Goal: Transaction & Acquisition: Book appointment/travel/reservation

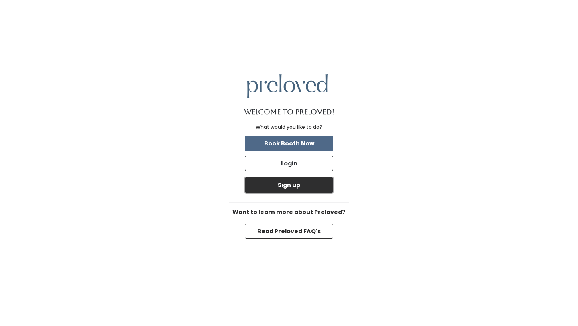
click at [284, 189] on button "Sign up" at bounding box center [289, 184] width 88 height 15
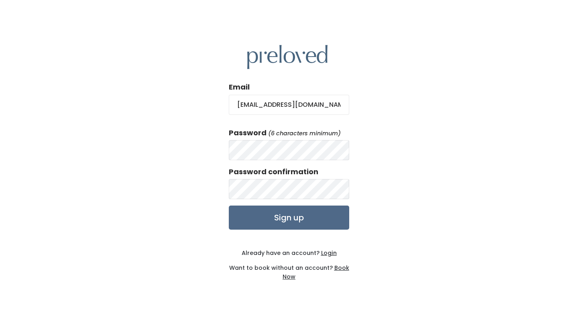
type input "syd.radulovic@gmail.com"
click at [282, 224] on input "Sign up" at bounding box center [289, 217] width 120 height 24
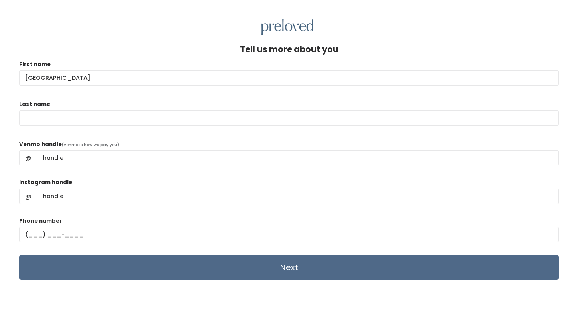
type input "Sydney"
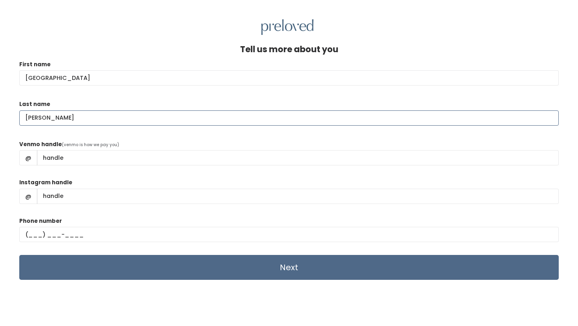
type input "Garcia"
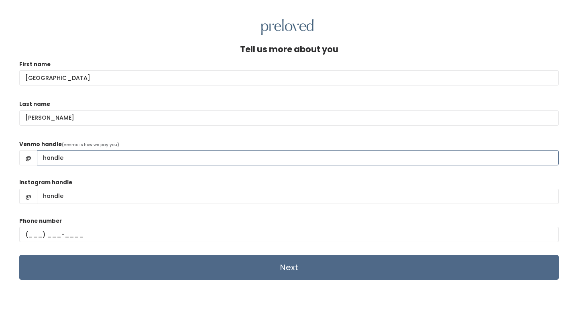
click at [126, 155] on input "Venmo handle" at bounding box center [298, 157] width 522 height 15
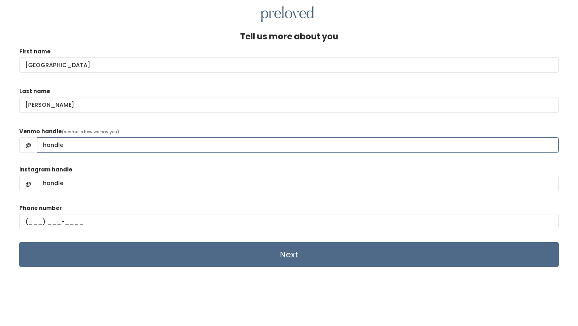
scroll to position [14, 0]
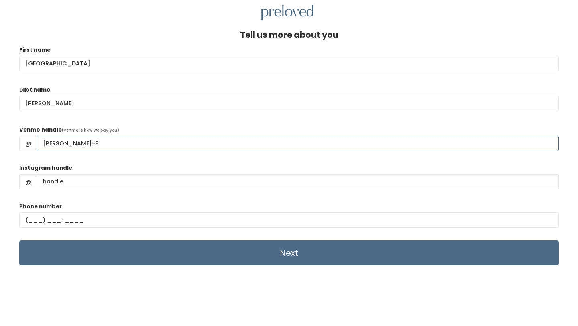
type input "Sydney-Garcia-8"
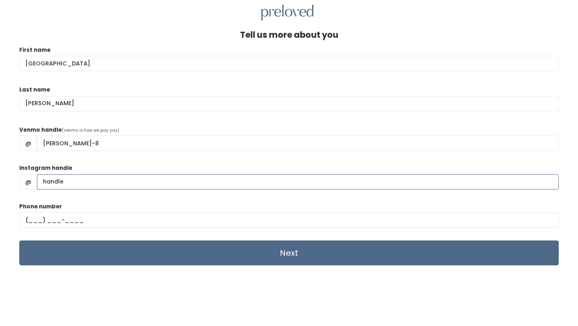
click at [107, 178] on input "Instagram handle" at bounding box center [298, 181] width 522 height 15
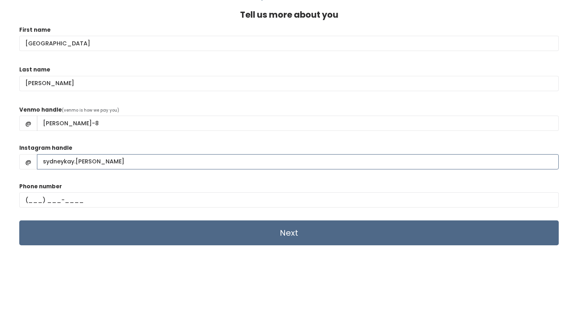
type input "sydneykay.garcia"
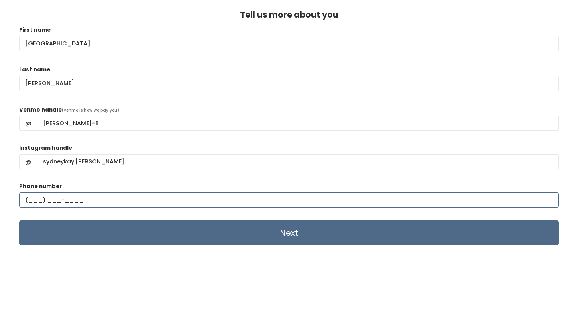
click at [28, 197] on input "text" at bounding box center [288, 199] width 539 height 15
click at [28, 198] on input "text" at bounding box center [288, 199] width 539 height 15
type input "(801) 643-6085"
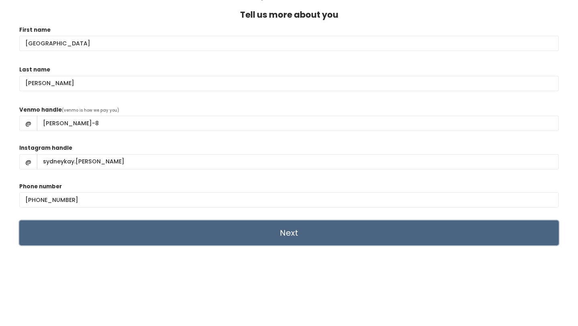
click at [254, 236] on input "Next" at bounding box center [288, 232] width 539 height 25
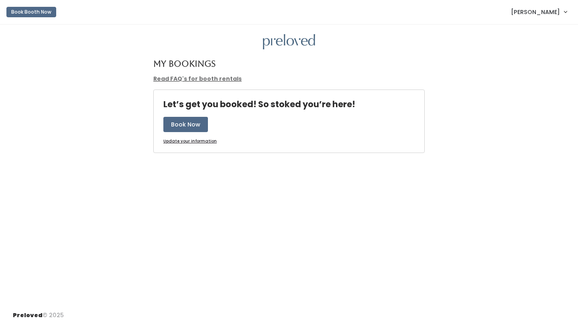
click at [191, 81] on link "Read FAQ's for booth rentals" at bounding box center [197, 79] width 88 height 8
click at [191, 124] on button "Book Now" at bounding box center [185, 124] width 45 height 15
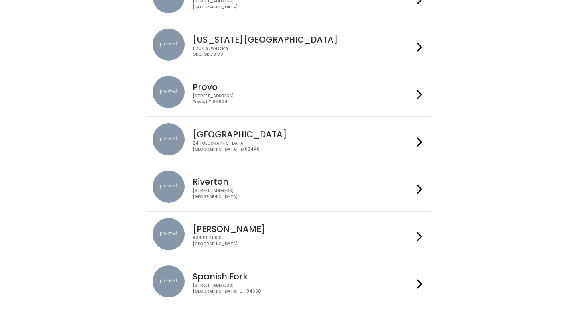
scroll to position [235, 0]
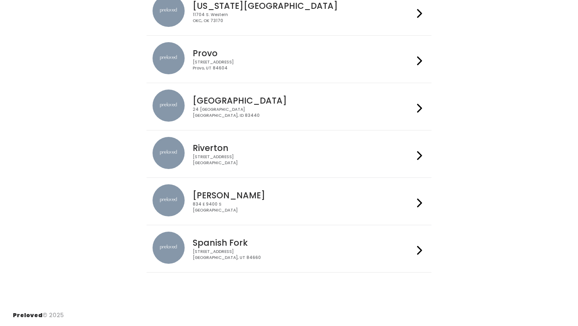
click at [417, 161] on icon at bounding box center [419, 156] width 5 height 12
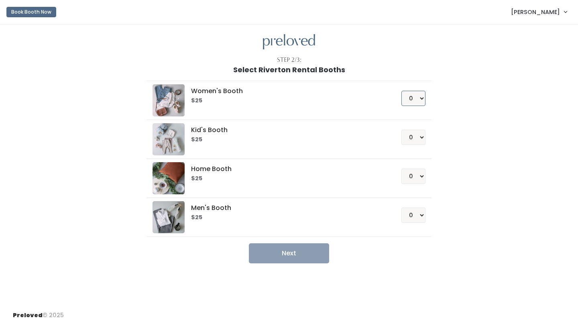
click at [420, 92] on select "0 1 2 3 4" at bounding box center [413, 98] width 24 height 15
select select "1"
click at [401, 91] on select "0 1 2 3 4" at bounding box center [413, 98] width 24 height 15
click at [282, 256] on button "Next" at bounding box center [289, 253] width 80 height 20
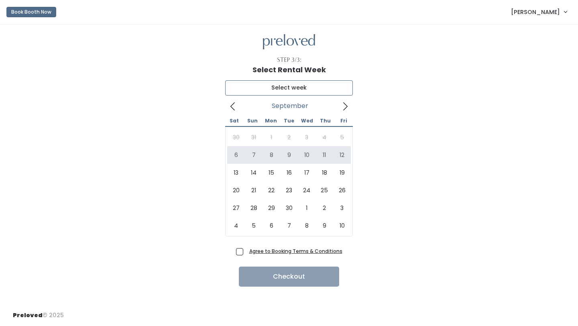
type input "September 6 to September 12"
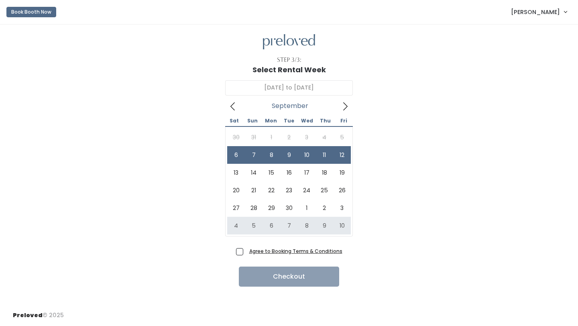
click at [246, 252] on span "Agree to Booking Terms & Conditions" at bounding box center [294, 251] width 96 height 8
click at [246, 252] on input "Agree to Booking Terms & Conditions" at bounding box center [248, 249] width 5 height 5
checkbox input "true"
click at [287, 279] on button "Checkout" at bounding box center [289, 276] width 100 height 20
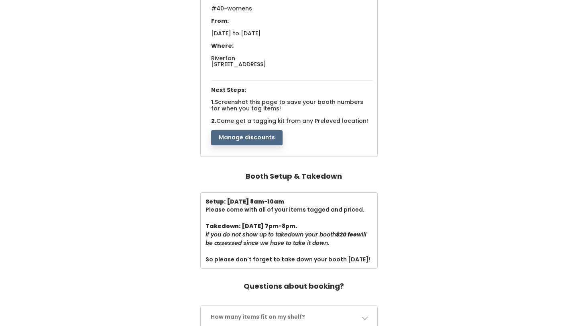
scroll to position [98, 0]
drag, startPoint x: 363, startPoint y: 209, endPoint x: 200, endPoint y: 196, distance: 163.8
click at [200, 196] on div "Setup: [DATE] 8am-10am Please come with all of your items tagged and priced. Ta…" at bounding box center [289, 230] width 178 height 77
copy div "Setup: [DATE] 8am-10am Please come with all of your items tagged and priced."
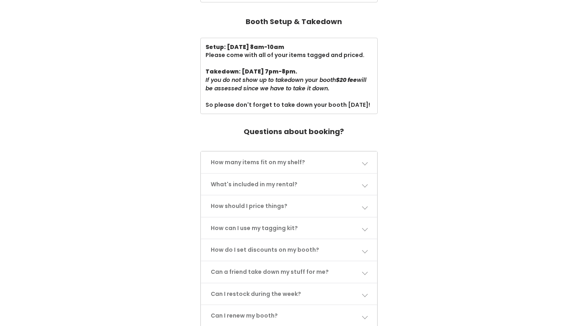
scroll to position [255, 0]
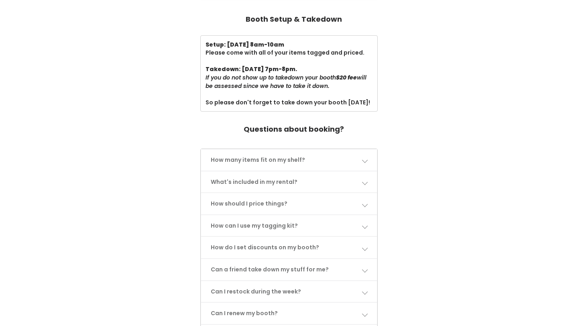
click at [307, 204] on link "How should I price things?" at bounding box center [289, 203] width 176 height 21
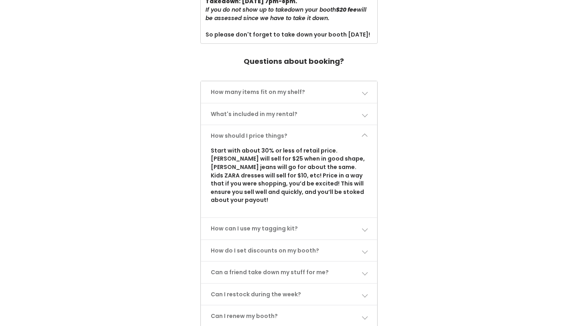
scroll to position [323, 0]
click at [310, 217] on link "How can I use my tagging kit?" at bounding box center [289, 227] width 176 height 21
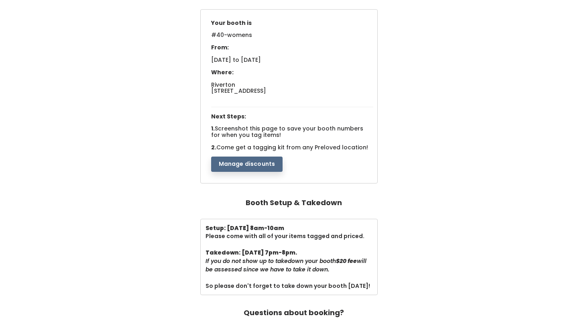
scroll to position [27, 0]
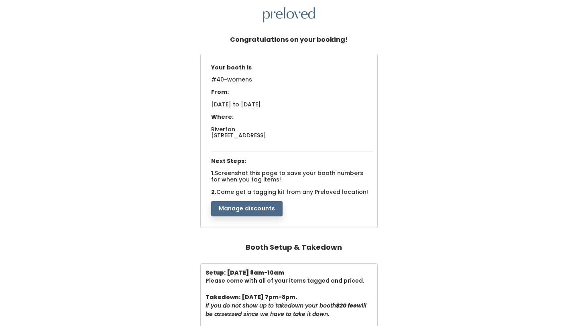
drag, startPoint x: 253, startPoint y: 79, endPoint x: 209, endPoint y: 80, distance: 43.3
click at [209, 80] on div "Your booth is #40-womens From: Sat. Sep 6 to Fri. Sep 12, 2025 Where: Riverton …" at bounding box center [292, 139] width 171 height 156
copy span "#40-womens"
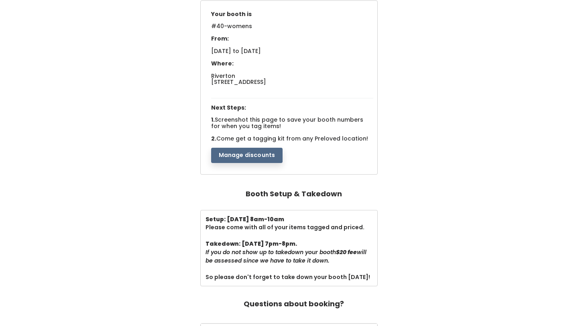
scroll to position [81, 0]
drag, startPoint x: 338, startPoint y: 261, endPoint x: 198, endPoint y: 245, distance: 140.9
click at [198, 245] on div "Setup: Saturday 8am-10am Please come with all of your items tagged and priced. …" at bounding box center [288, 247] width 187 height 77
copy div "Takedown: Friday 7pm-8pm. If you do not show up to takedown your booth $20 fee …"
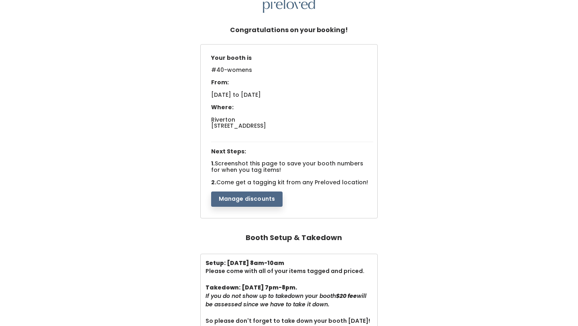
scroll to position [0, 0]
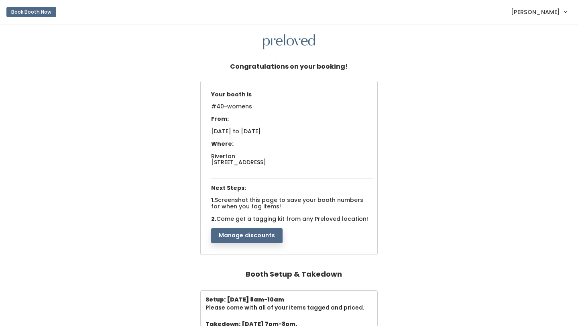
click at [261, 236] on button "Manage discounts" at bounding box center [247, 235] width 72 height 15
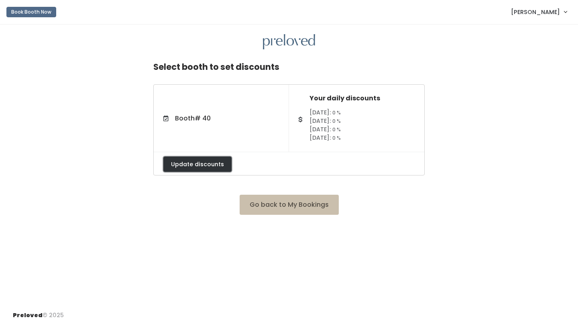
click at [210, 163] on button "Update discounts" at bounding box center [197, 164] width 68 height 15
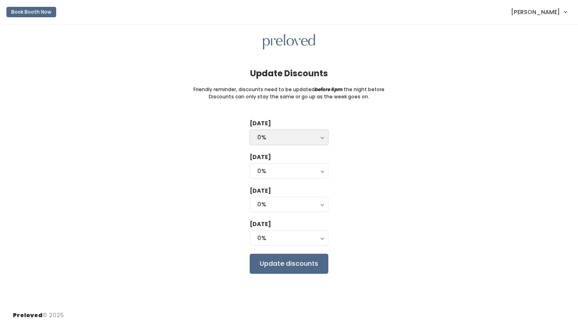
click at [297, 134] on div "0%" at bounding box center [288, 137] width 63 height 9
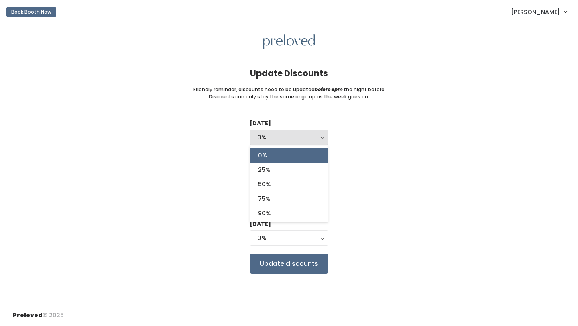
click at [398, 150] on div "Tuesday 0% 25% 50% 75% 90% 0% 0% 25% 50% 75% 90% Wednesday 0% 25% 50% 75% 90% 0…" at bounding box center [289, 196] width 552 height 154
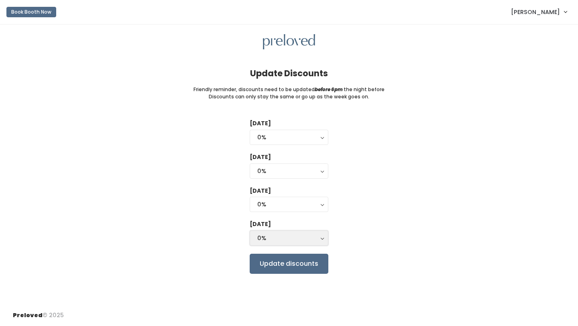
click at [289, 238] on div "0%" at bounding box center [288, 238] width 63 height 9
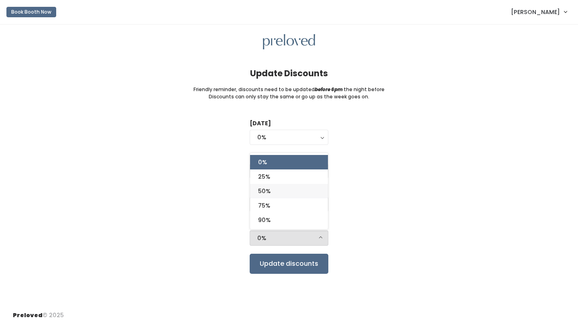
click at [277, 189] on link "50%" at bounding box center [289, 191] width 78 height 14
select select "50%"
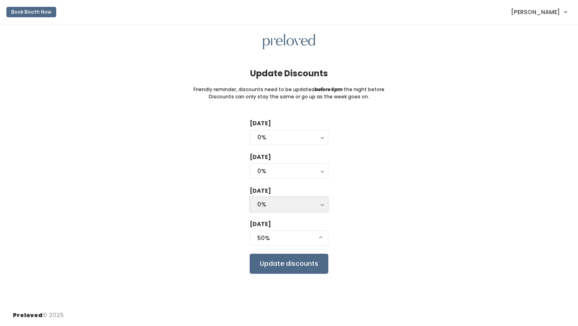
click at [273, 208] on div "0%" at bounding box center [288, 204] width 63 height 9
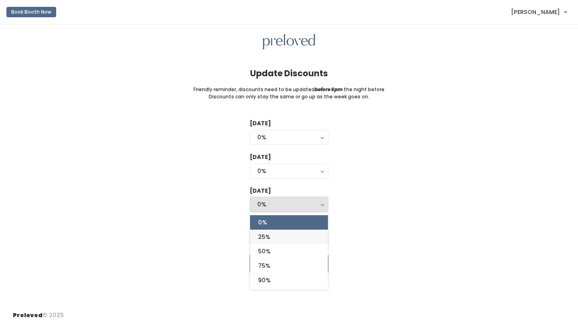
click at [270, 238] on span "25%" at bounding box center [264, 236] width 12 height 9
select select "25%"
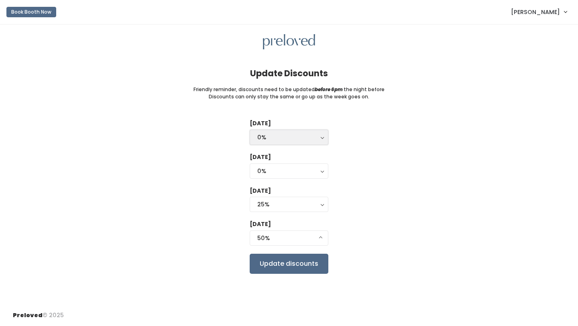
click at [297, 137] on div "0%" at bounding box center [288, 137] width 63 height 9
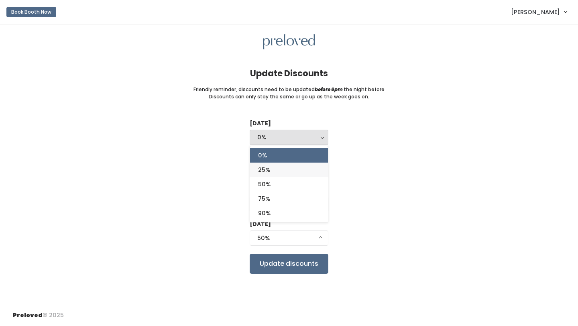
click at [276, 172] on link "25%" at bounding box center [289, 170] width 78 height 14
select select "25%"
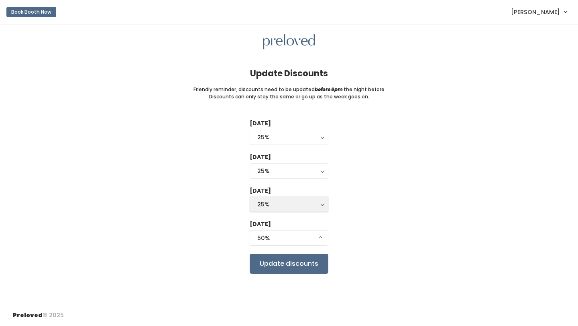
click at [275, 203] on div "25%" at bounding box center [288, 204] width 63 height 9
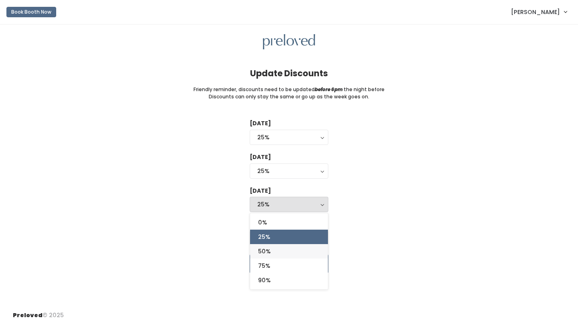
click at [267, 252] on span "50%" at bounding box center [264, 251] width 12 height 9
select select "50%"
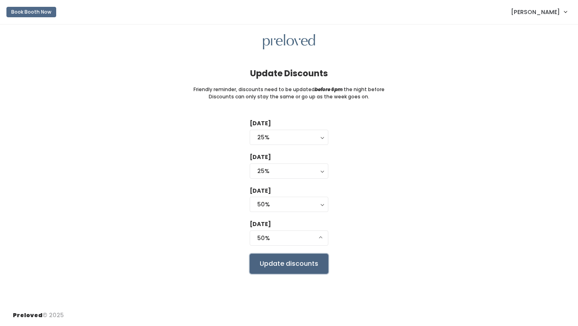
click at [296, 264] on input "Update discounts" at bounding box center [289, 264] width 79 height 20
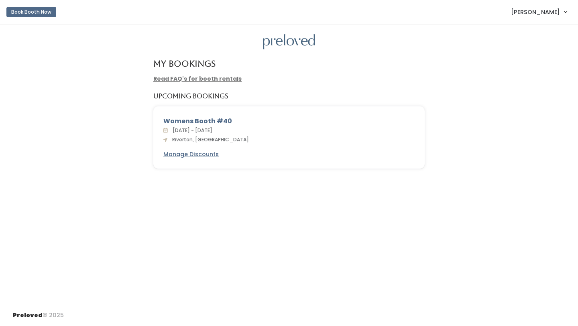
click at [183, 77] on link "Read FAQ's for booth rentals" at bounding box center [197, 79] width 88 height 8
click at [541, 14] on span "[PERSON_NAME]" at bounding box center [535, 12] width 49 height 9
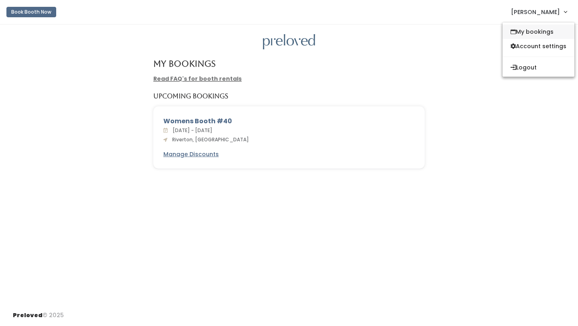
click at [537, 29] on link "My bookings" at bounding box center [538, 31] width 72 height 14
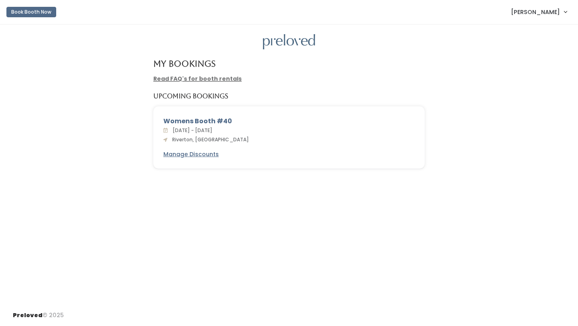
click at [552, 11] on span "[PERSON_NAME]" at bounding box center [535, 12] width 49 height 9
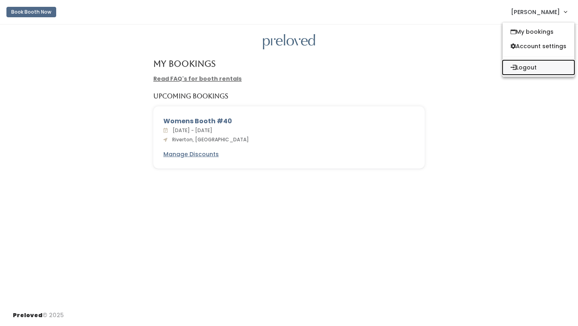
click at [523, 68] on button "Logout" at bounding box center [538, 67] width 72 height 14
